Goal: Transaction & Acquisition: Purchase product/service

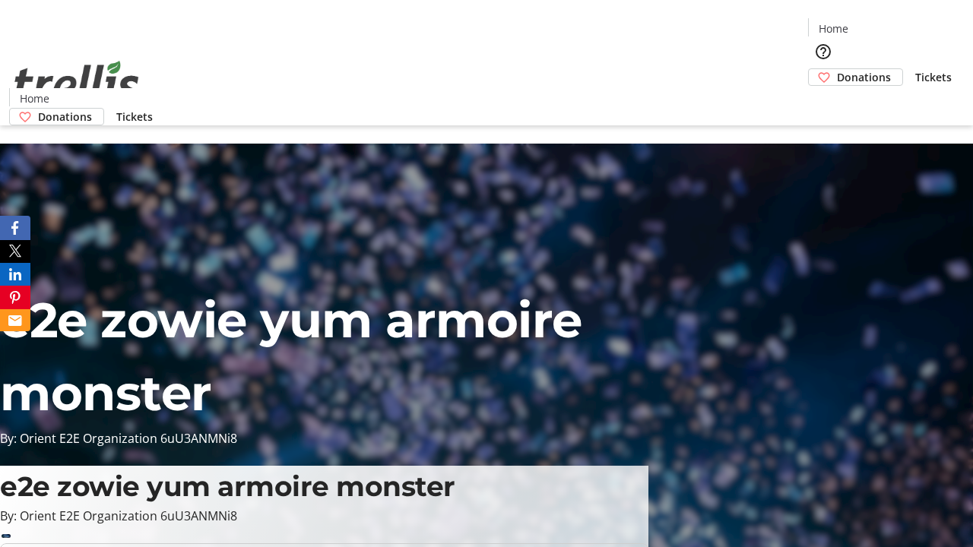
click at [915, 69] on span "Tickets" at bounding box center [933, 77] width 36 height 16
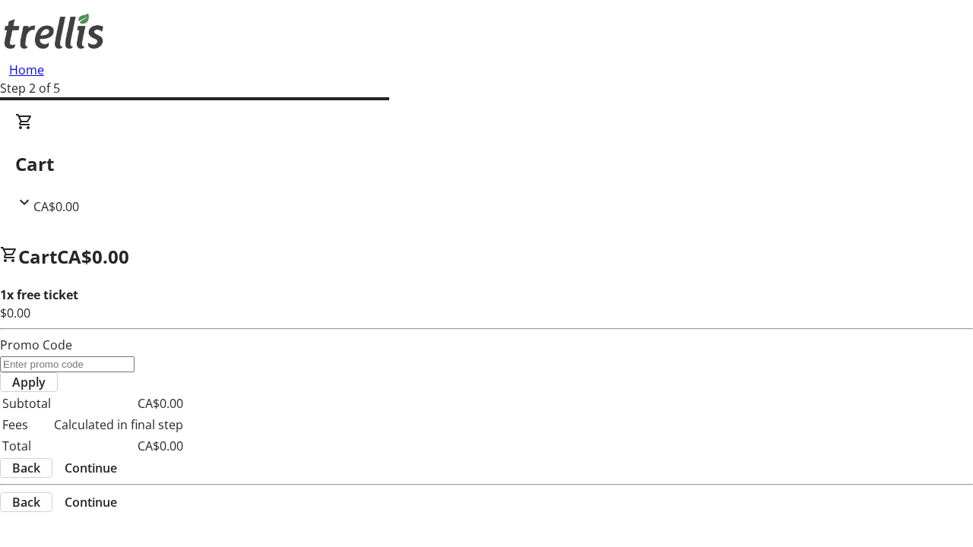
click at [117, 459] on span "Continue" at bounding box center [91, 468] width 52 height 18
